Goal: Transaction & Acquisition: Subscribe to service/newsletter

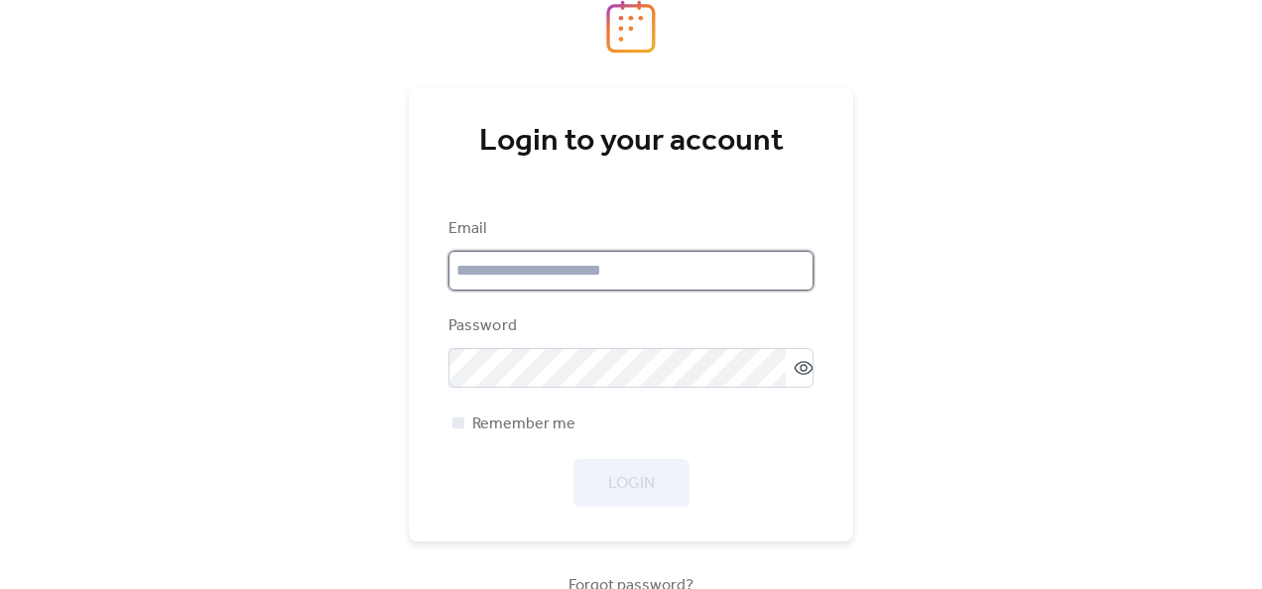
click at [552, 278] on input "email" at bounding box center [631, 271] width 365 height 40
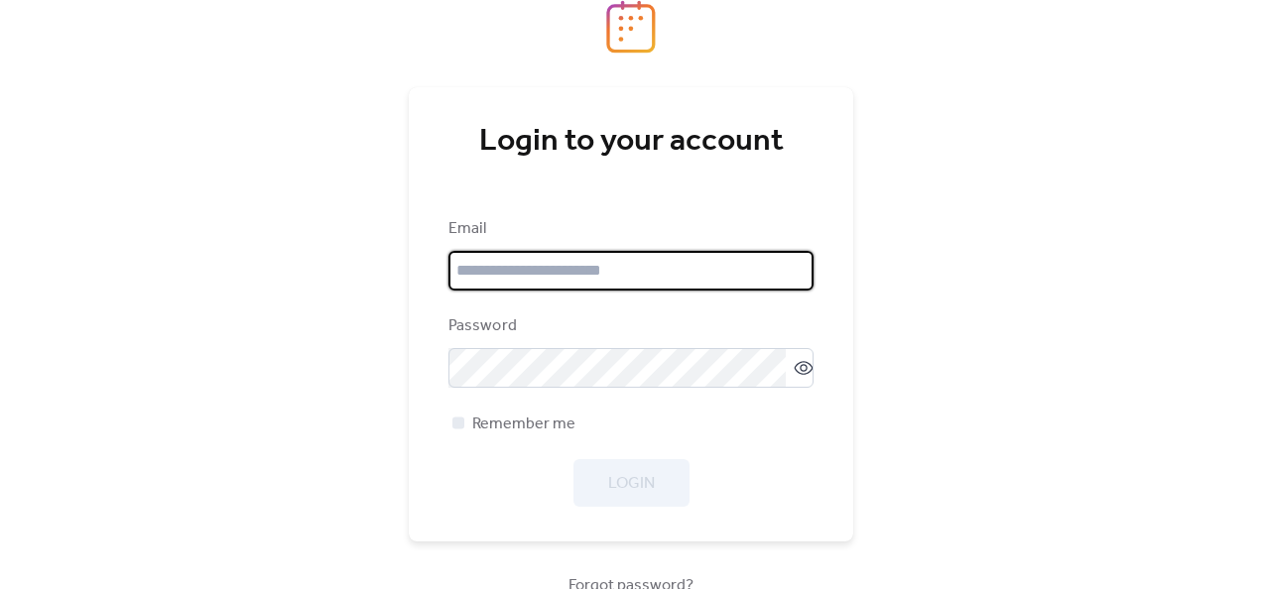
type input "**********"
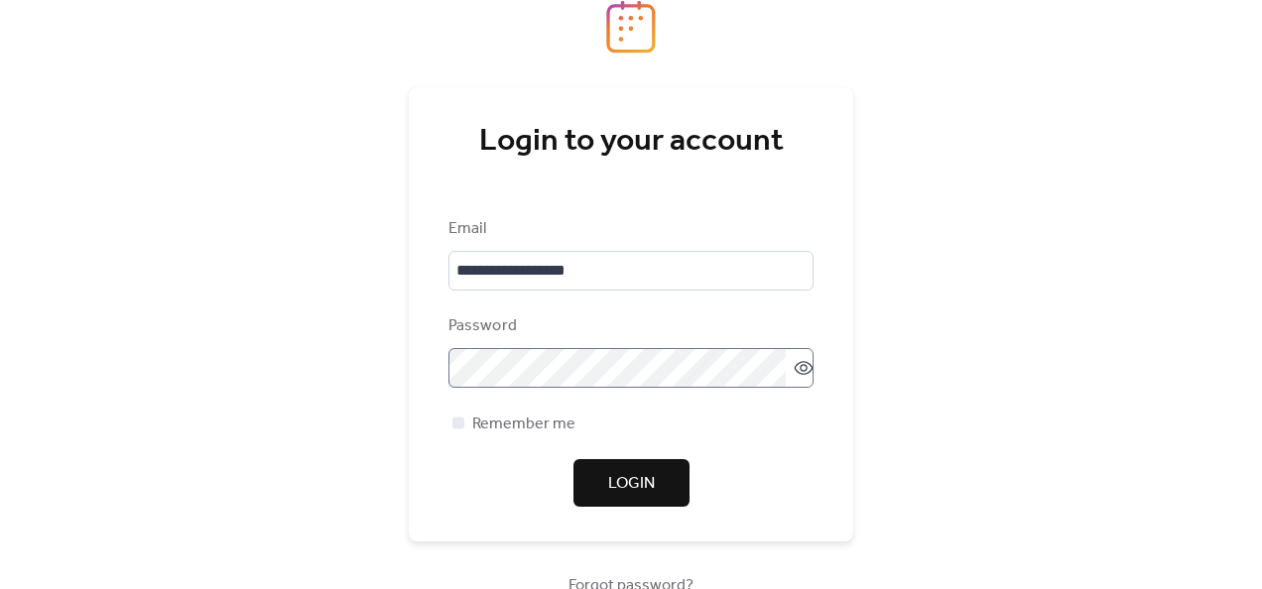
click at [800, 371] on icon at bounding box center [804, 368] width 8 height 8
click at [457, 429] on div at bounding box center [458, 423] width 12 height 12
drag, startPoint x: 674, startPoint y: 496, endPoint x: 683, endPoint y: 399, distance: 97.7
click at [802, 452] on div "**********" at bounding box center [631, 362] width 365 height 290
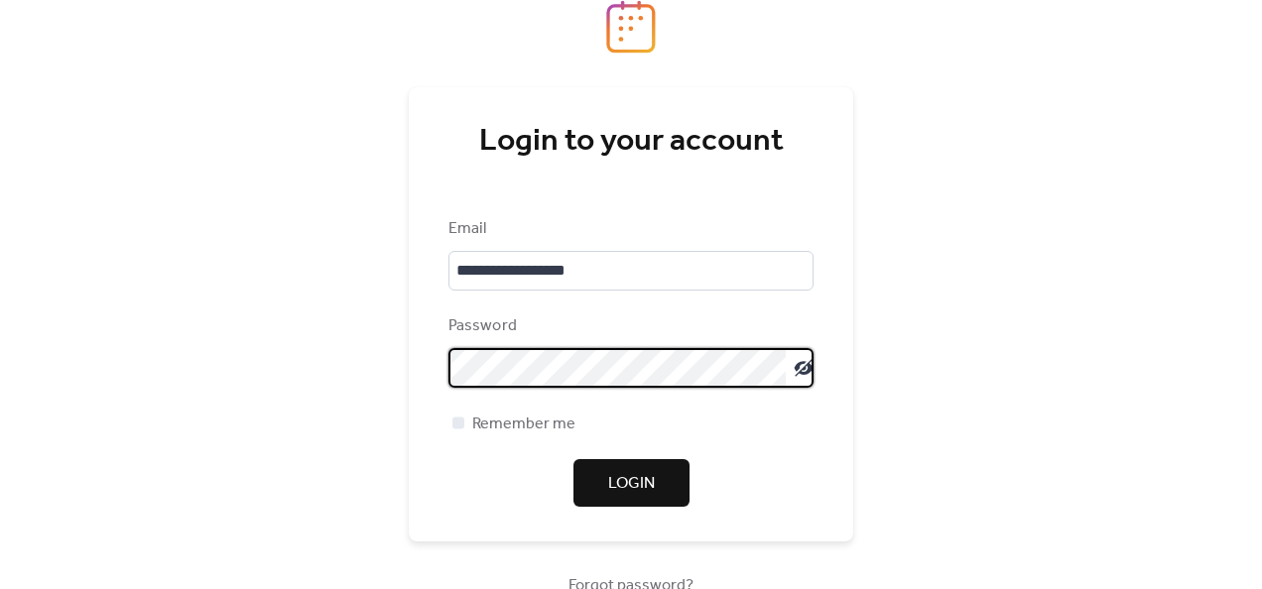
scroll to position [2, 0]
click at [444, 371] on div "**********" at bounding box center [631, 314] width 445 height 454
click at [639, 480] on span "Login" at bounding box center [631, 484] width 47 height 24
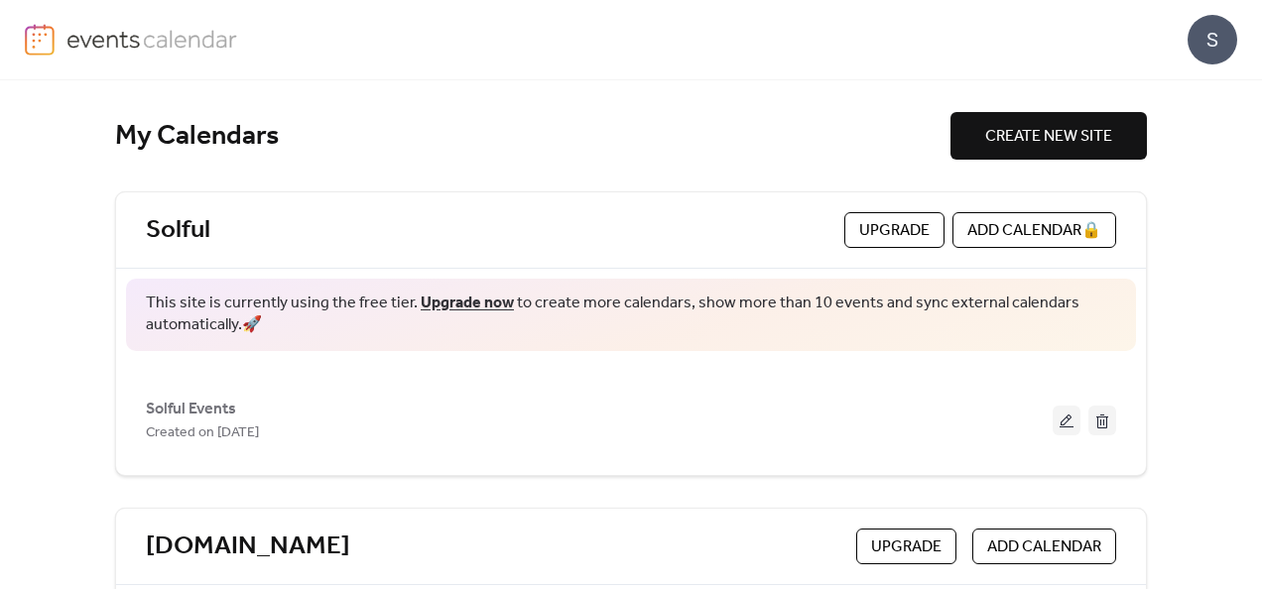
click at [483, 299] on link "Upgrade now" at bounding box center [467, 303] width 93 height 31
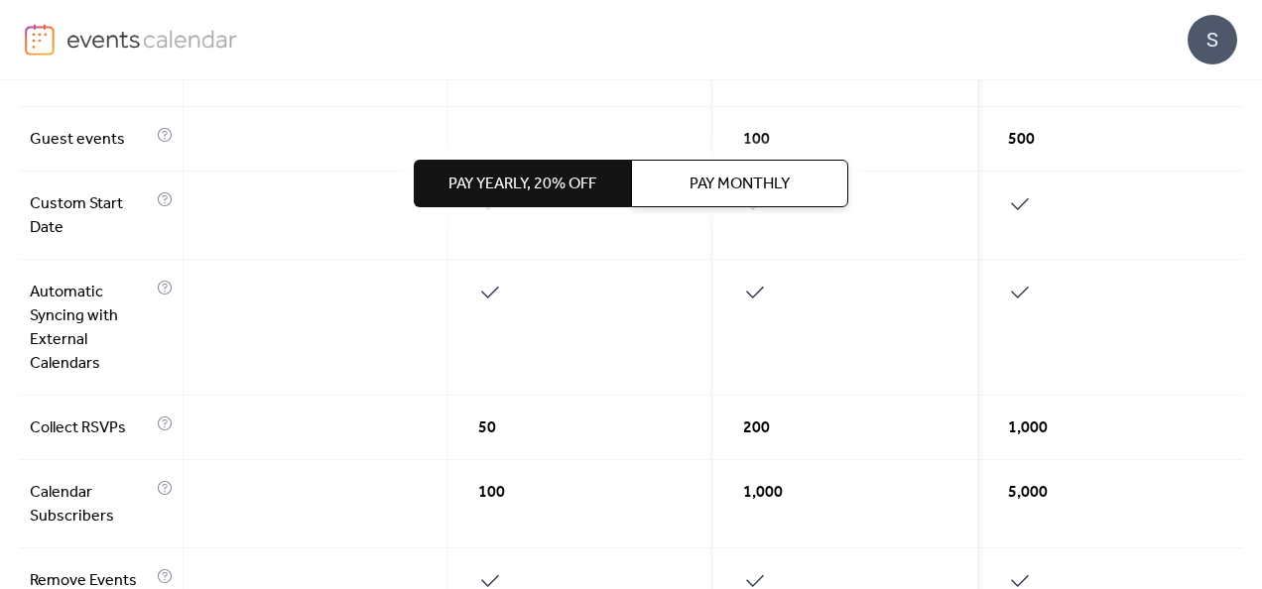
scroll to position [695, 0]
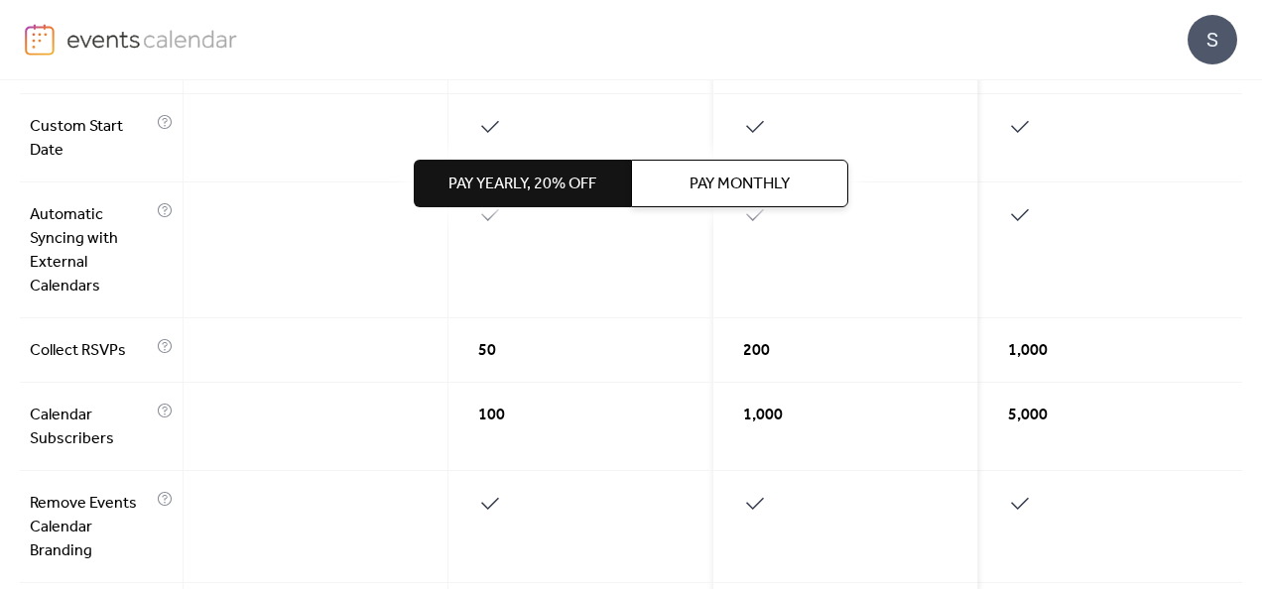
click at [537, 190] on span "Pay Yearly, 20% off" at bounding box center [523, 185] width 148 height 24
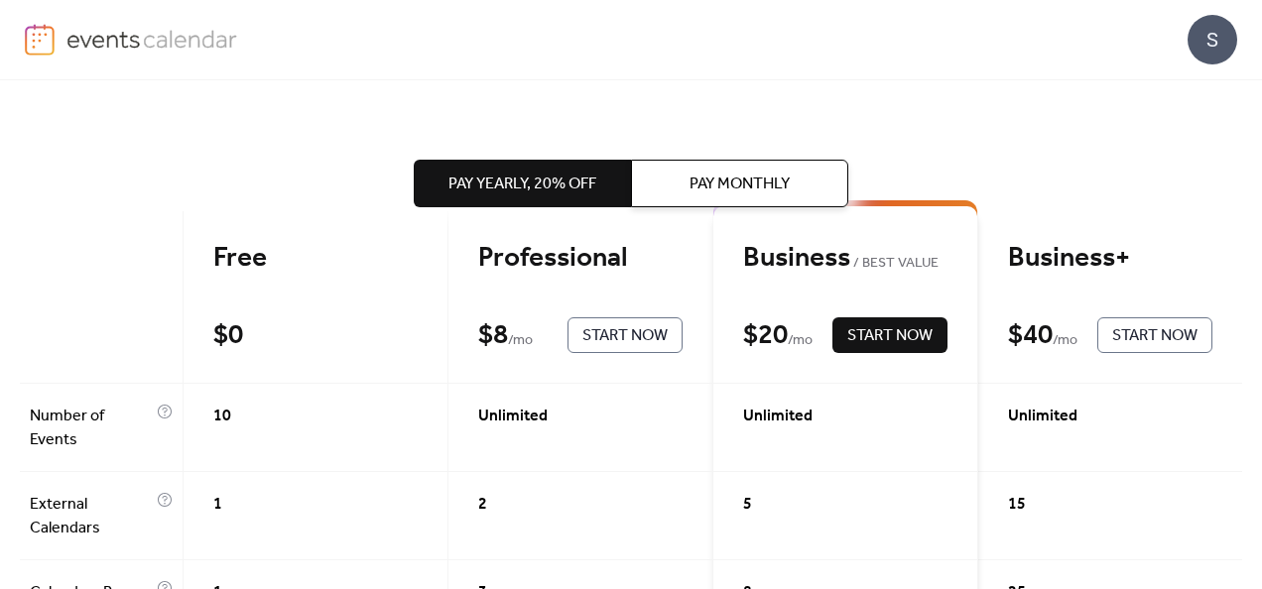
scroll to position [0, 0]
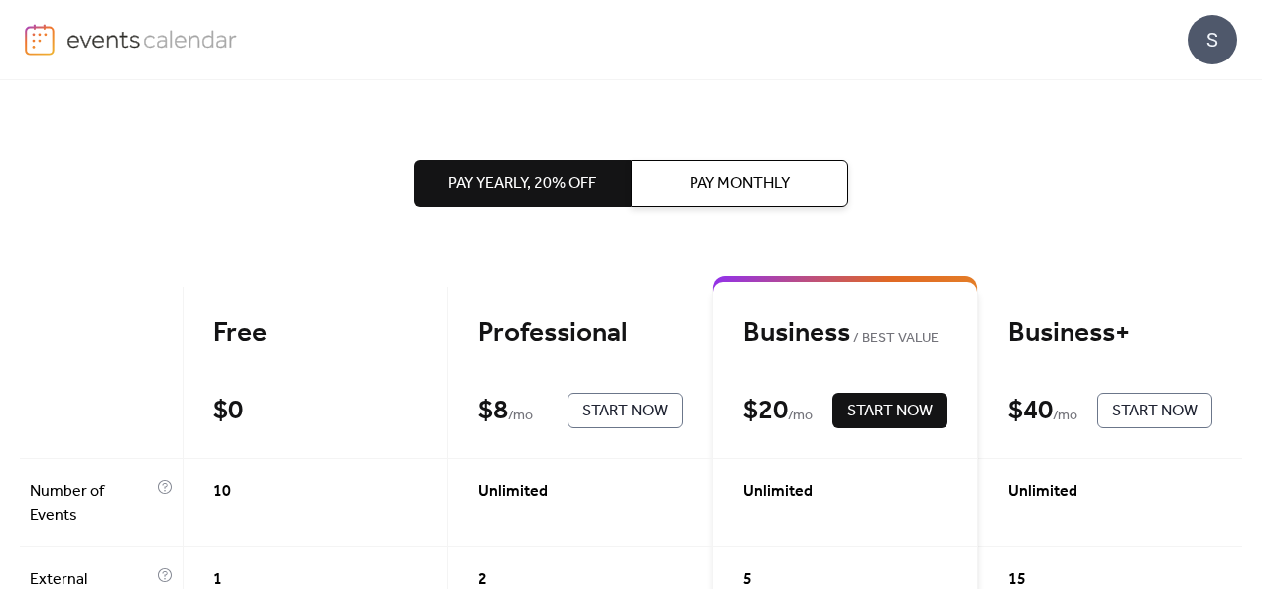
click at [709, 184] on span "Pay Monthly" at bounding box center [740, 185] width 100 height 24
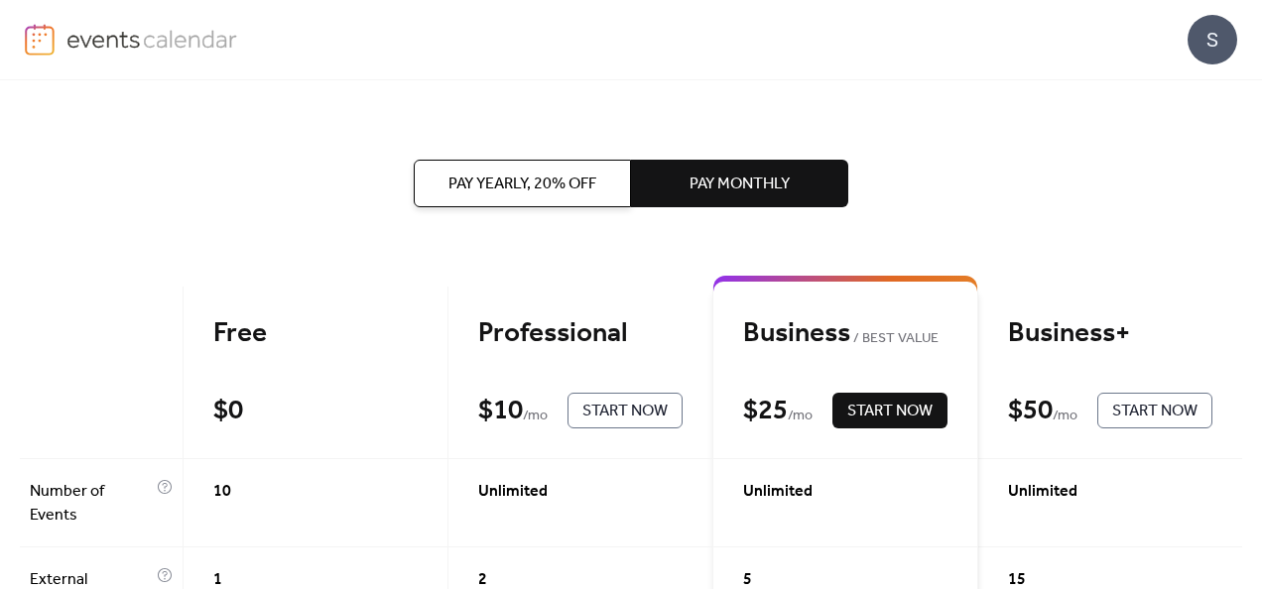
click at [533, 177] on span "Pay Yearly, 20% off" at bounding box center [523, 185] width 148 height 24
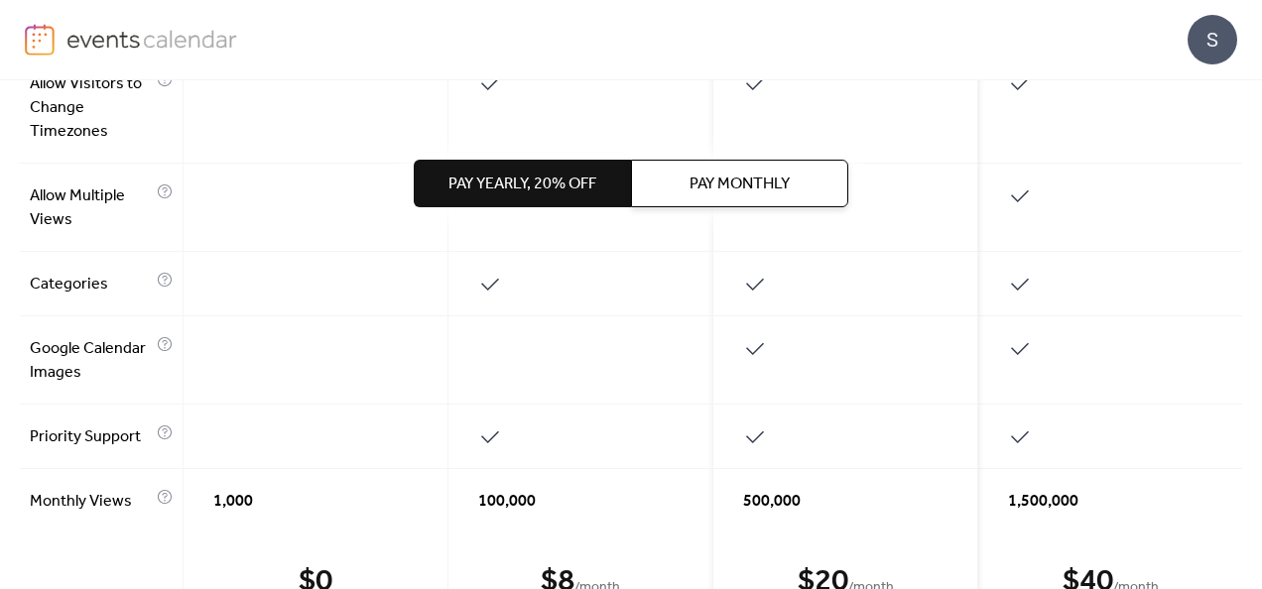
scroll to position [1483, 0]
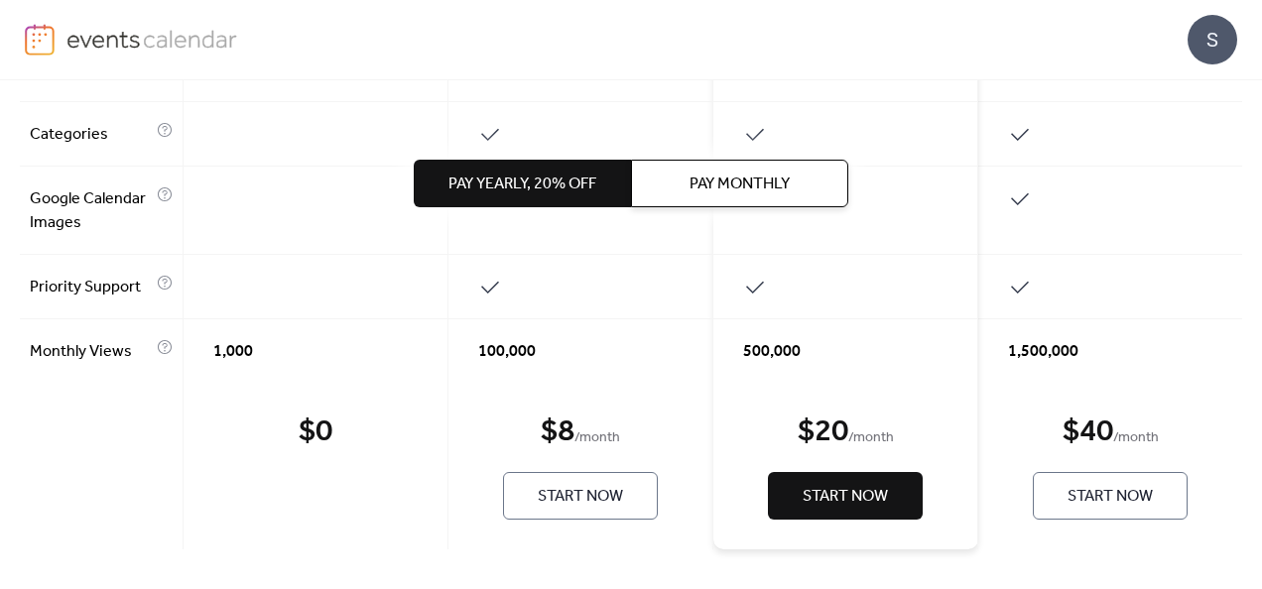
click at [595, 488] on span "Start Now" at bounding box center [580, 497] width 85 height 24
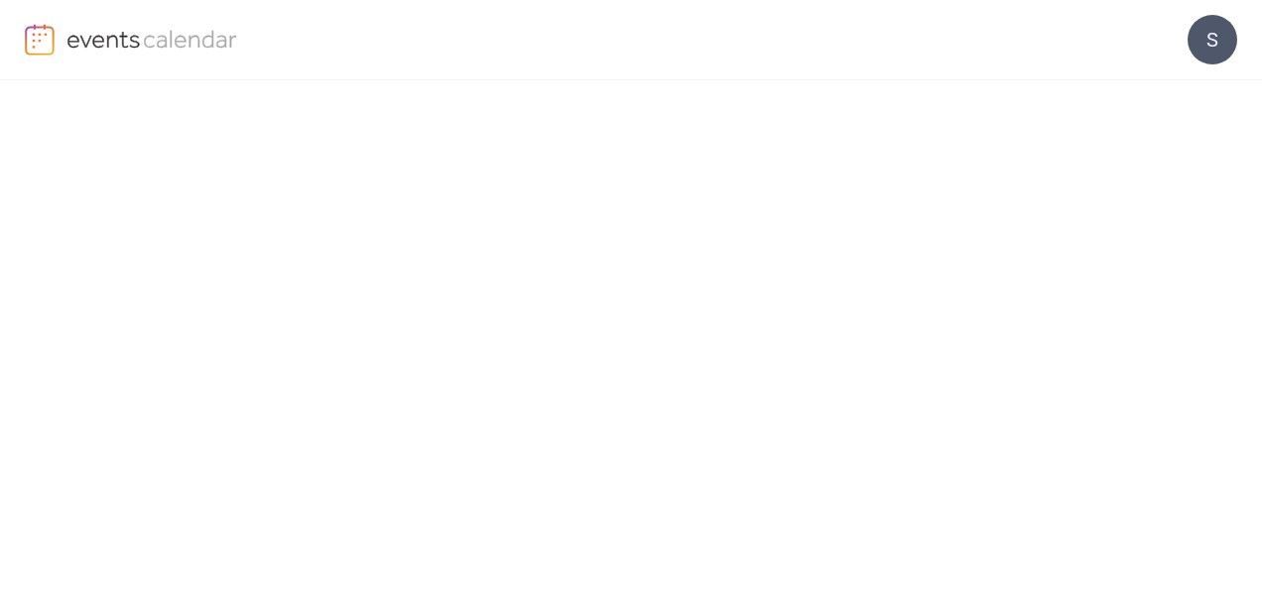
scroll to position [349, 0]
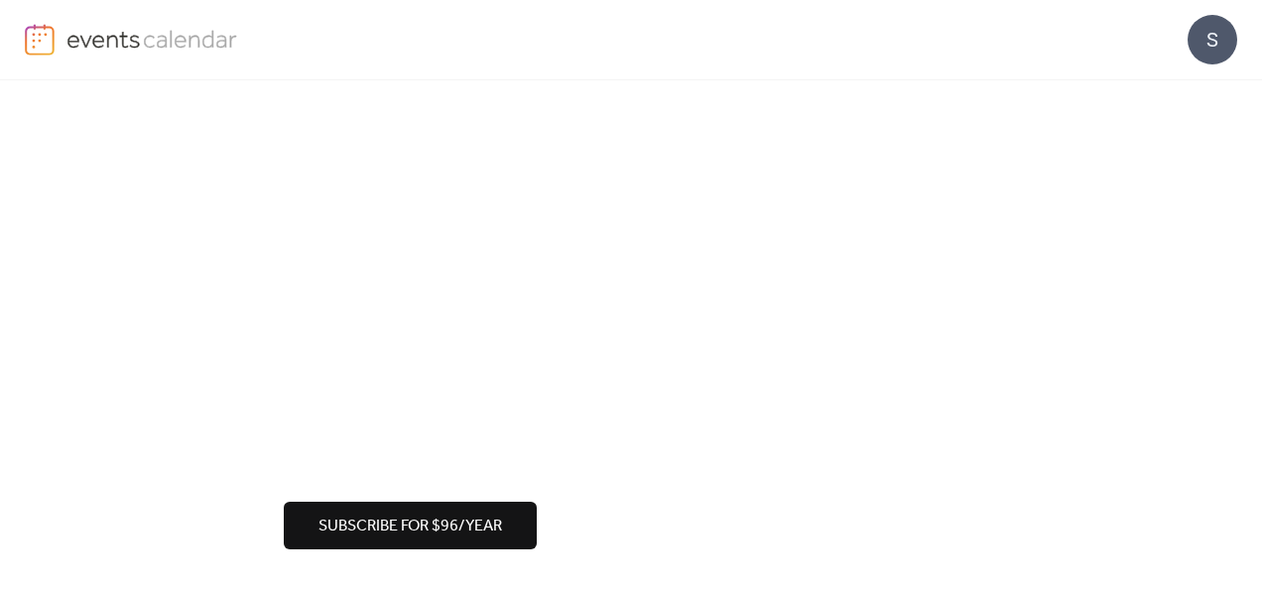
click at [1137, 359] on div "Upgrade to Professional Subscribe for $96/year" at bounding box center [631, 160] width 1262 height 858
click at [1114, 286] on div "Upgrade to Professional Subscribe for $96/year" at bounding box center [631, 160] width 1262 height 858
click at [1082, 309] on div "Upgrade to Professional Subscribe for $96/year" at bounding box center [631, 160] width 1262 height 858
drag, startPoint x: 487, startPoint y: 536, endPoint x: 482, endPoint y: 525, distance: 12.0
click at [486, 532] on span "Subscribe for $96/year" at bounding box center [411, 527] width 184 height 24
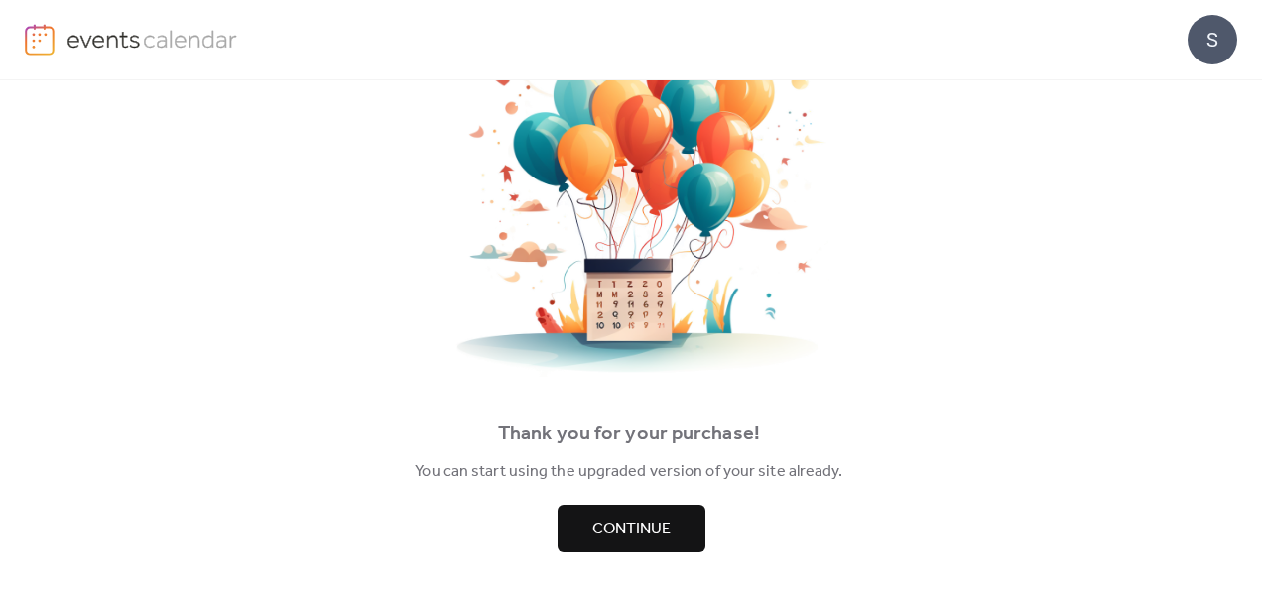
scroll to position [137, 0]
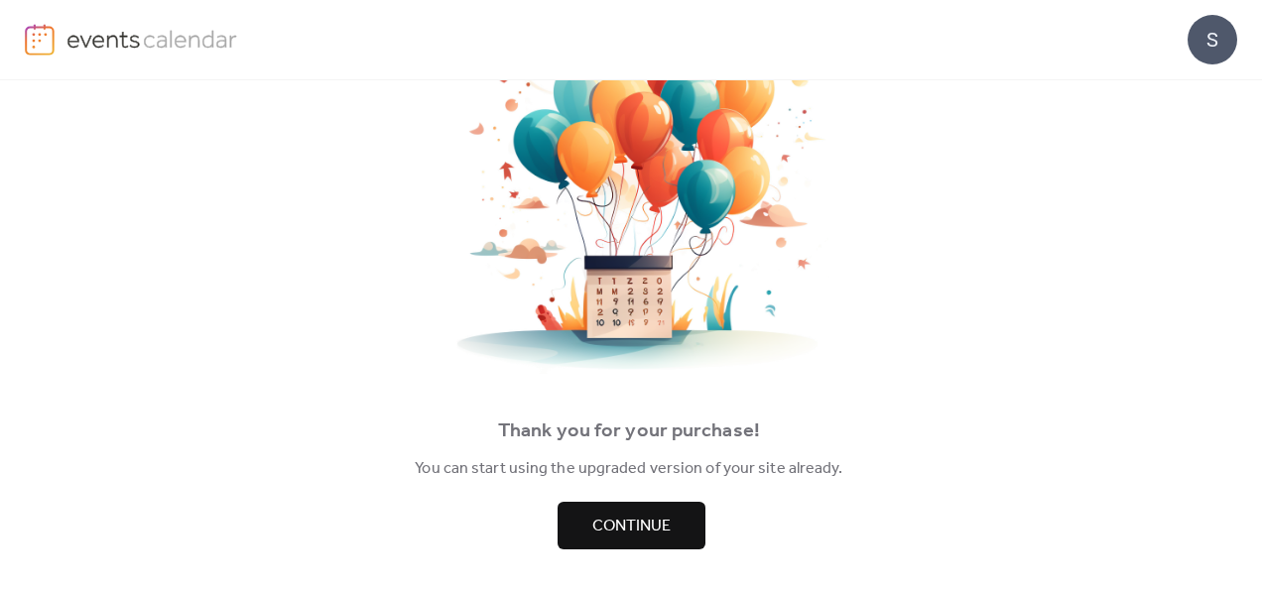
click at [656, 515] on span "Continue" at bounding box center [631, 527] width 78 height 24
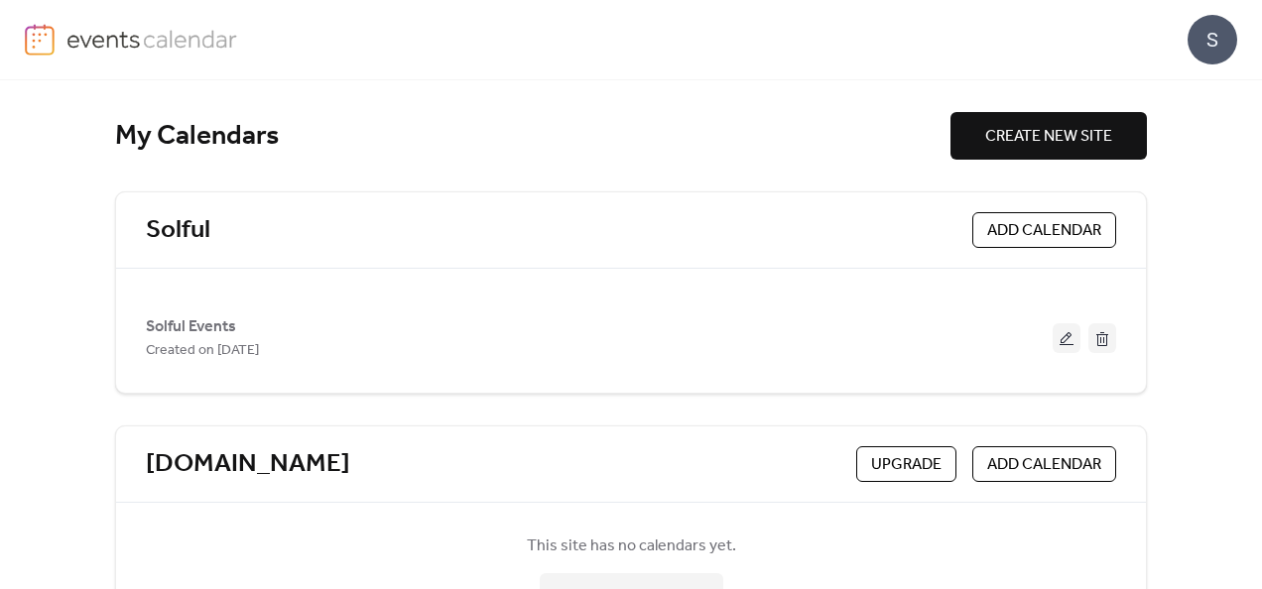
click at [1220, 37] on div "S" at bounding box center [1213, 40] width 50 height 50
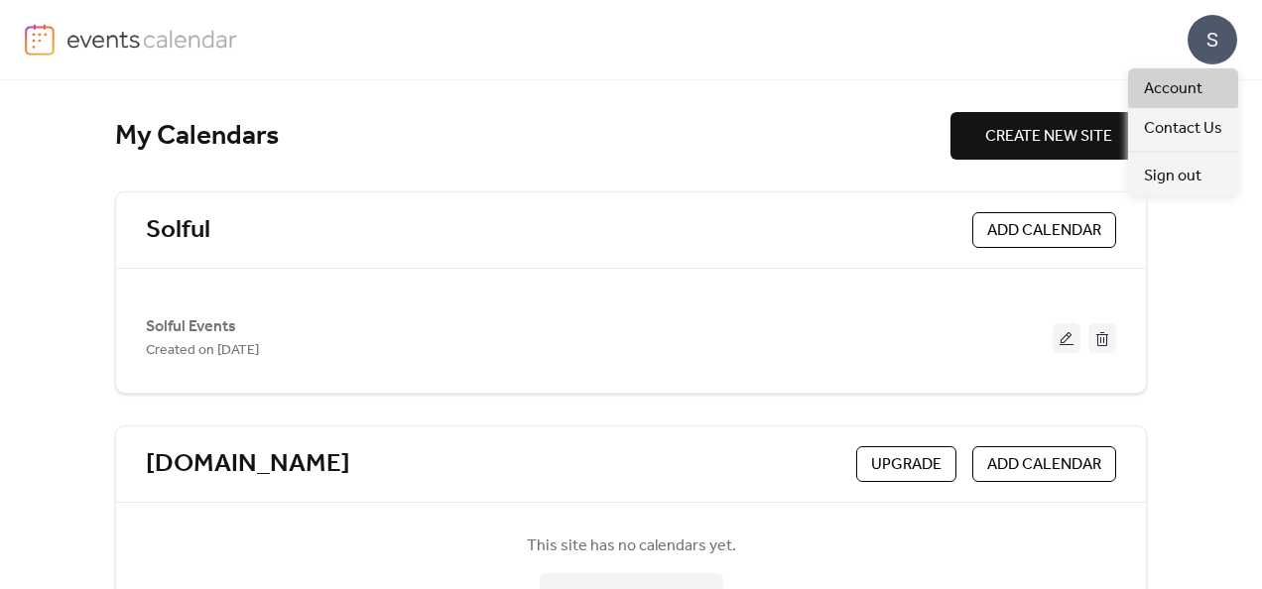
click at [1186, 89] on span "Account" at bounding box center [1173, 89] width 59 height 24
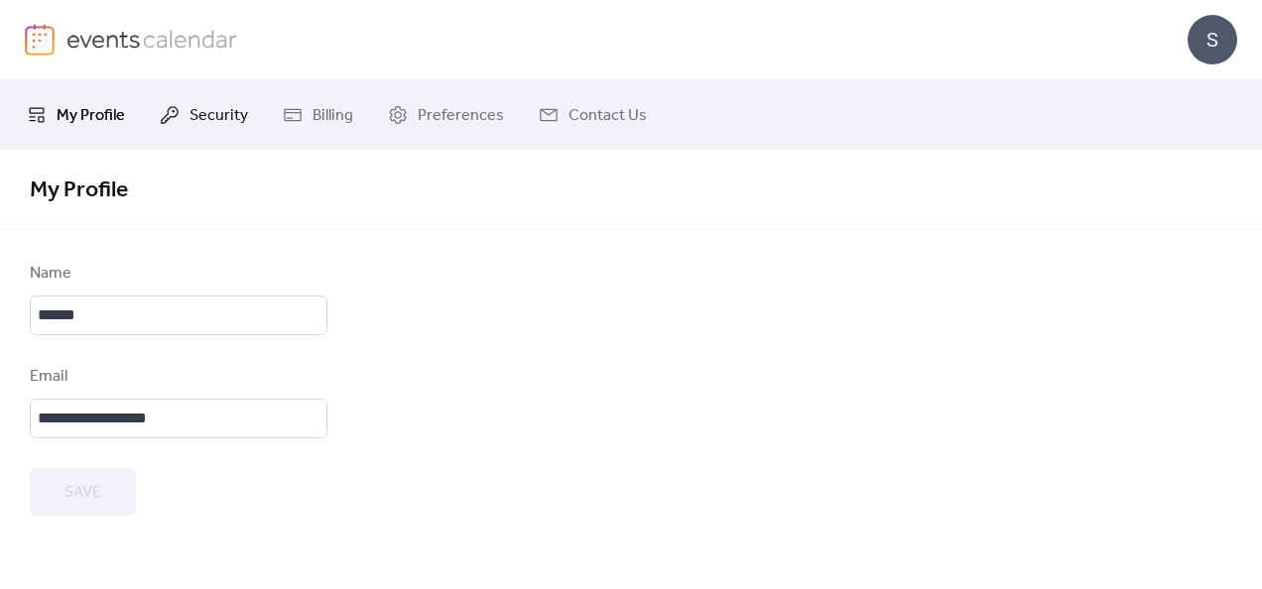
click at [202, 114] on span "Security" at bounding box center [219, 116] width 59 height 24
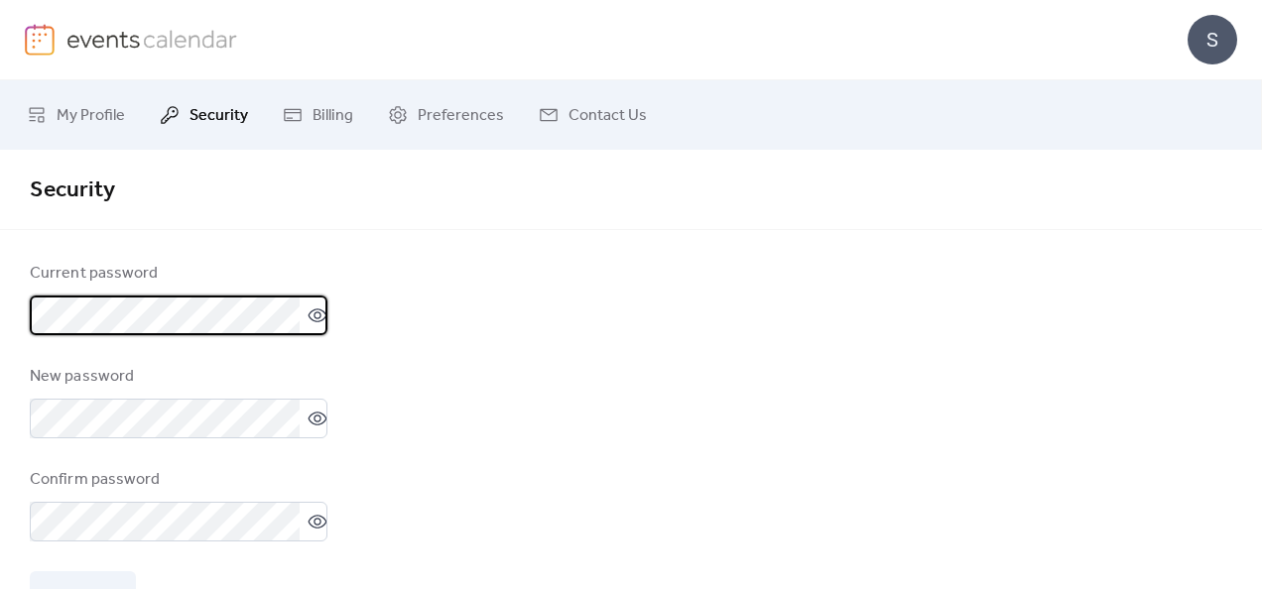
click at [308, 317] on icon at bounding box center [318, 316] width 20 height 20
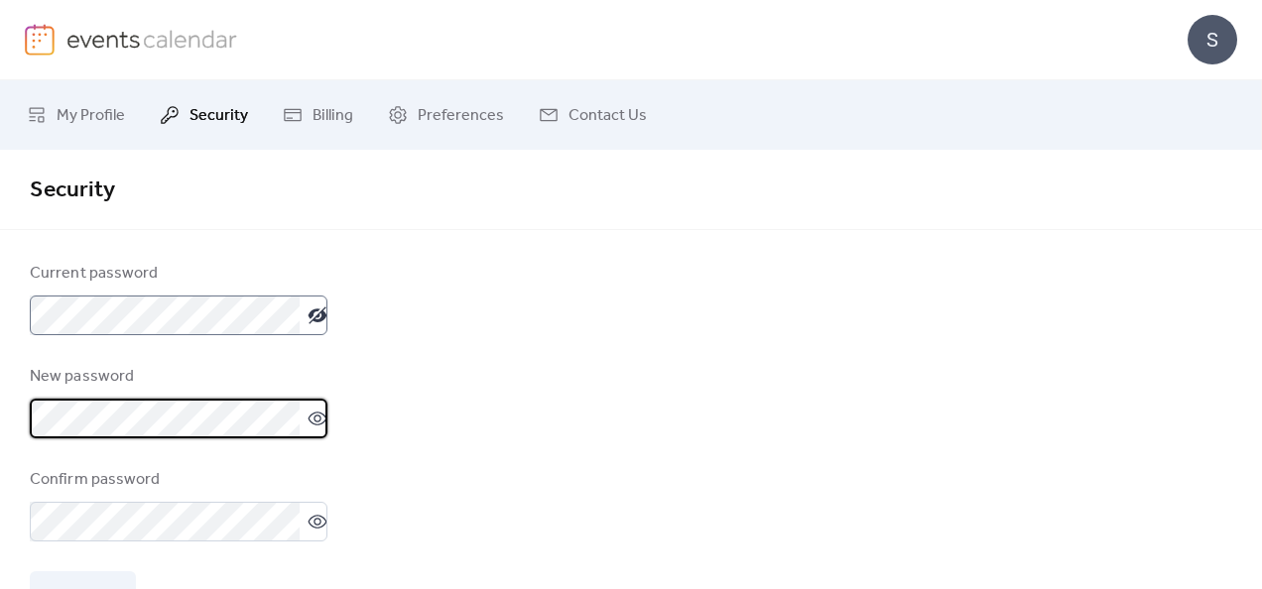
click at [590, 371] on form "Current password New password Confirm password Save" at bounding box center [631, 440] width 1203 height 357
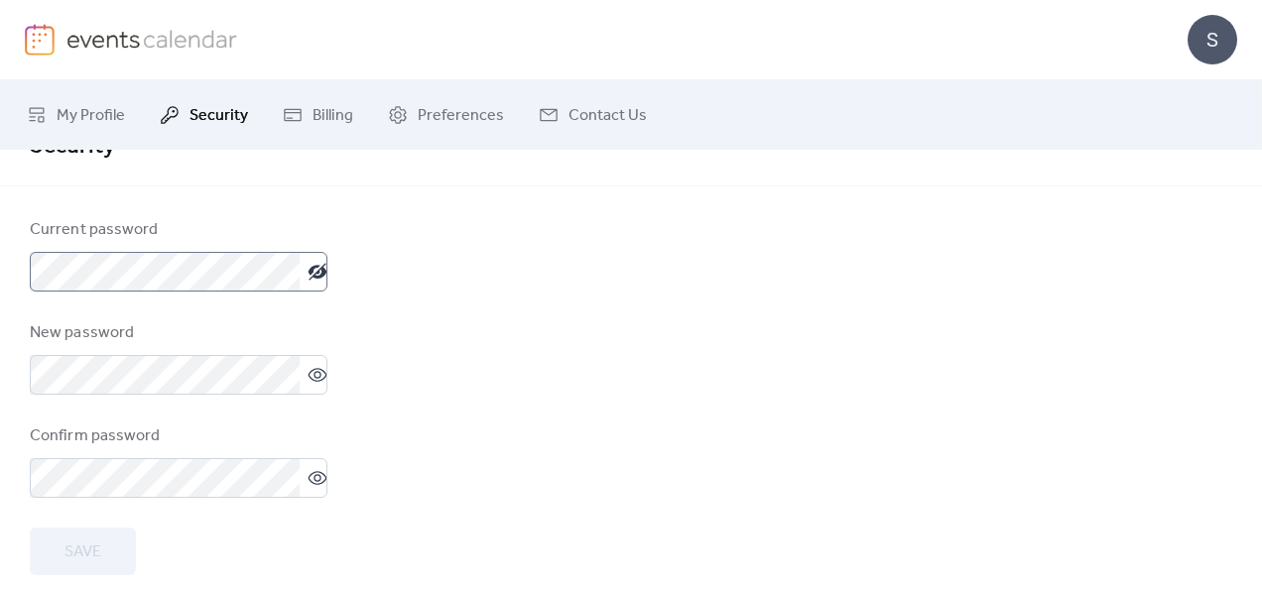
scroll to position [68, 0]
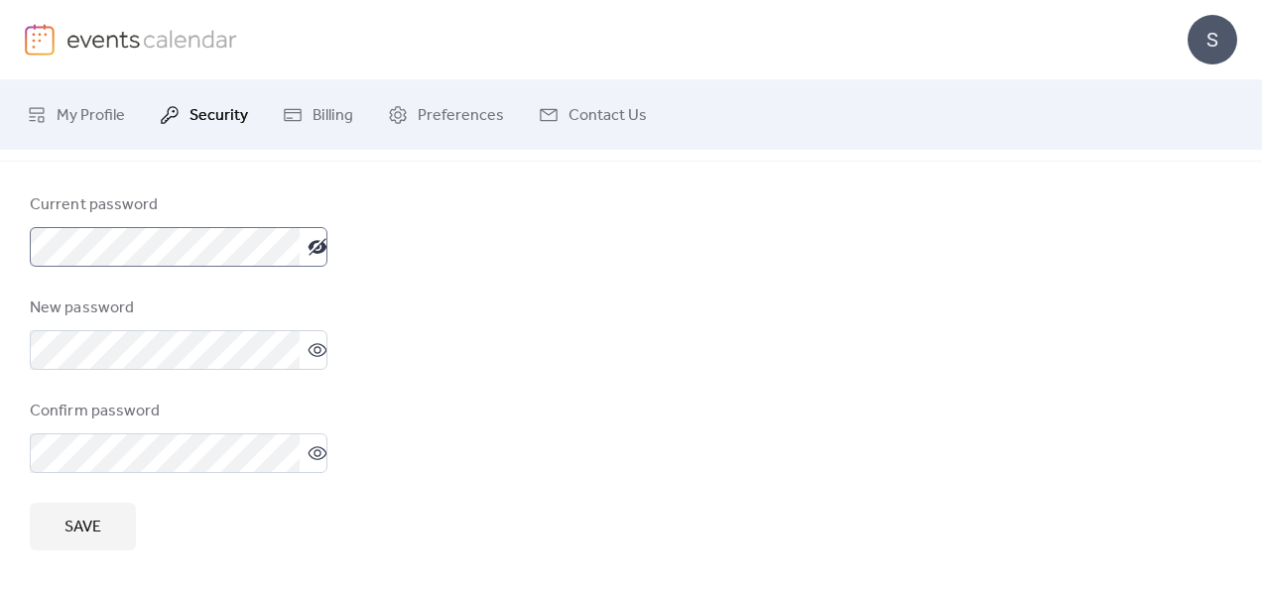
click at [90, 519] on span "Save" at bounding box center [83, 528] width 37 height 24
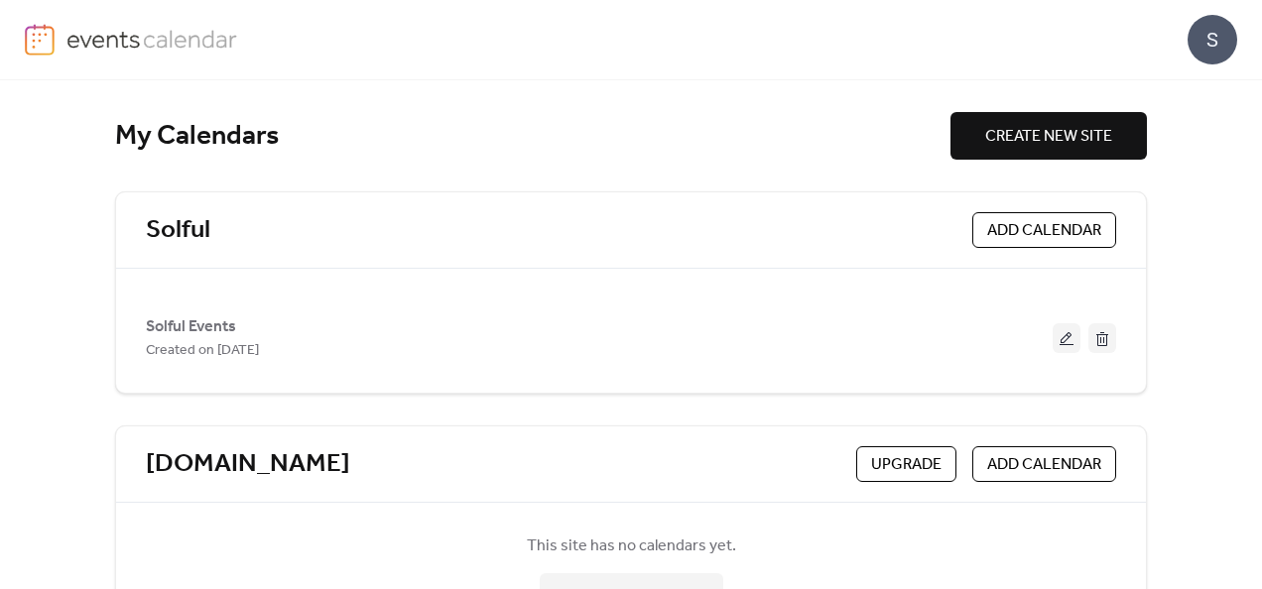
click at [33, 38] on img at bounding box center [40, 40] width 30 height 32
